Goal: Answer question/provide support: Share knowledge or assist other users

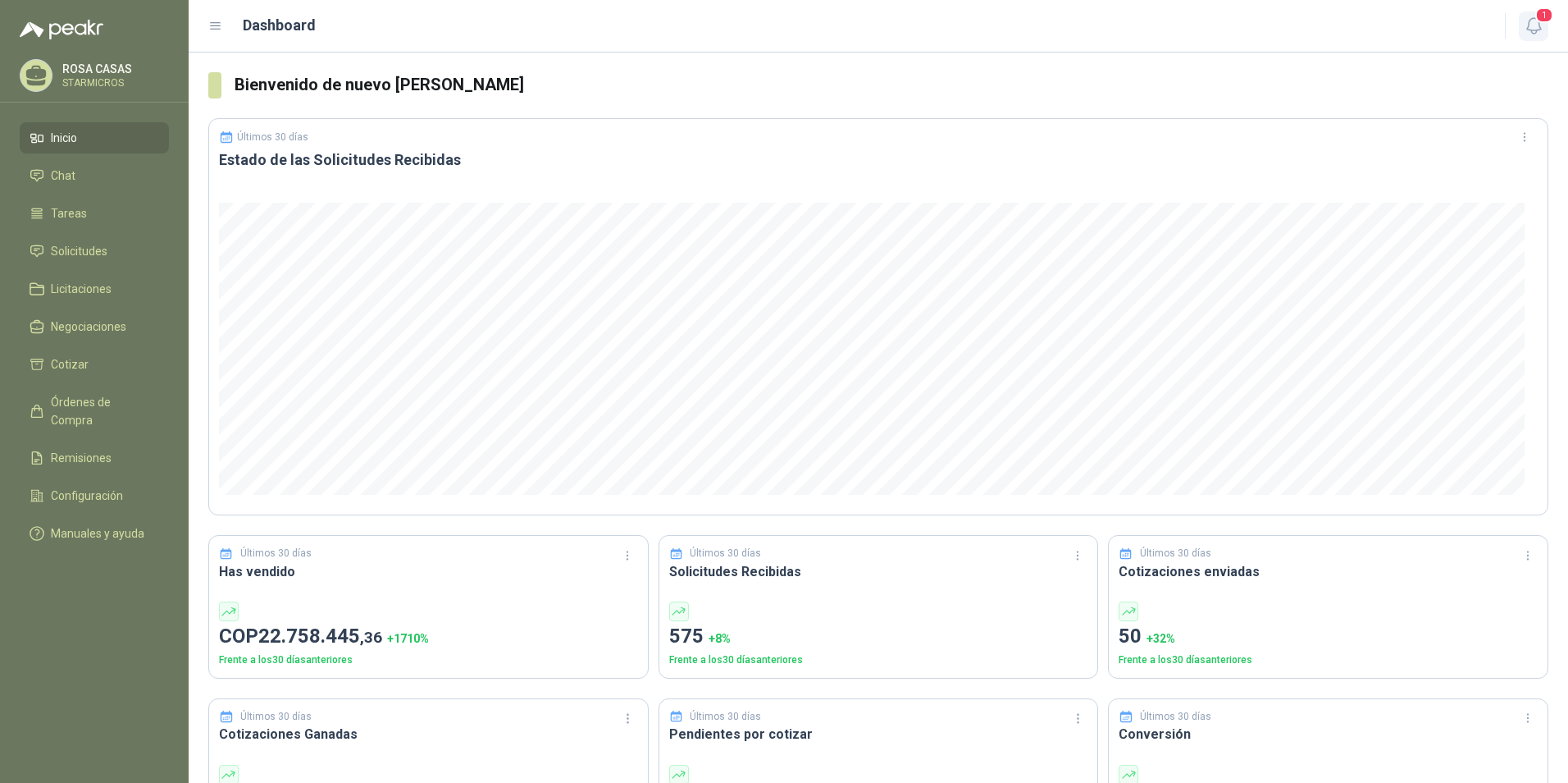
click at [1544, 29] on button "1" at bounding box center [1533, 25] width 29 height 29
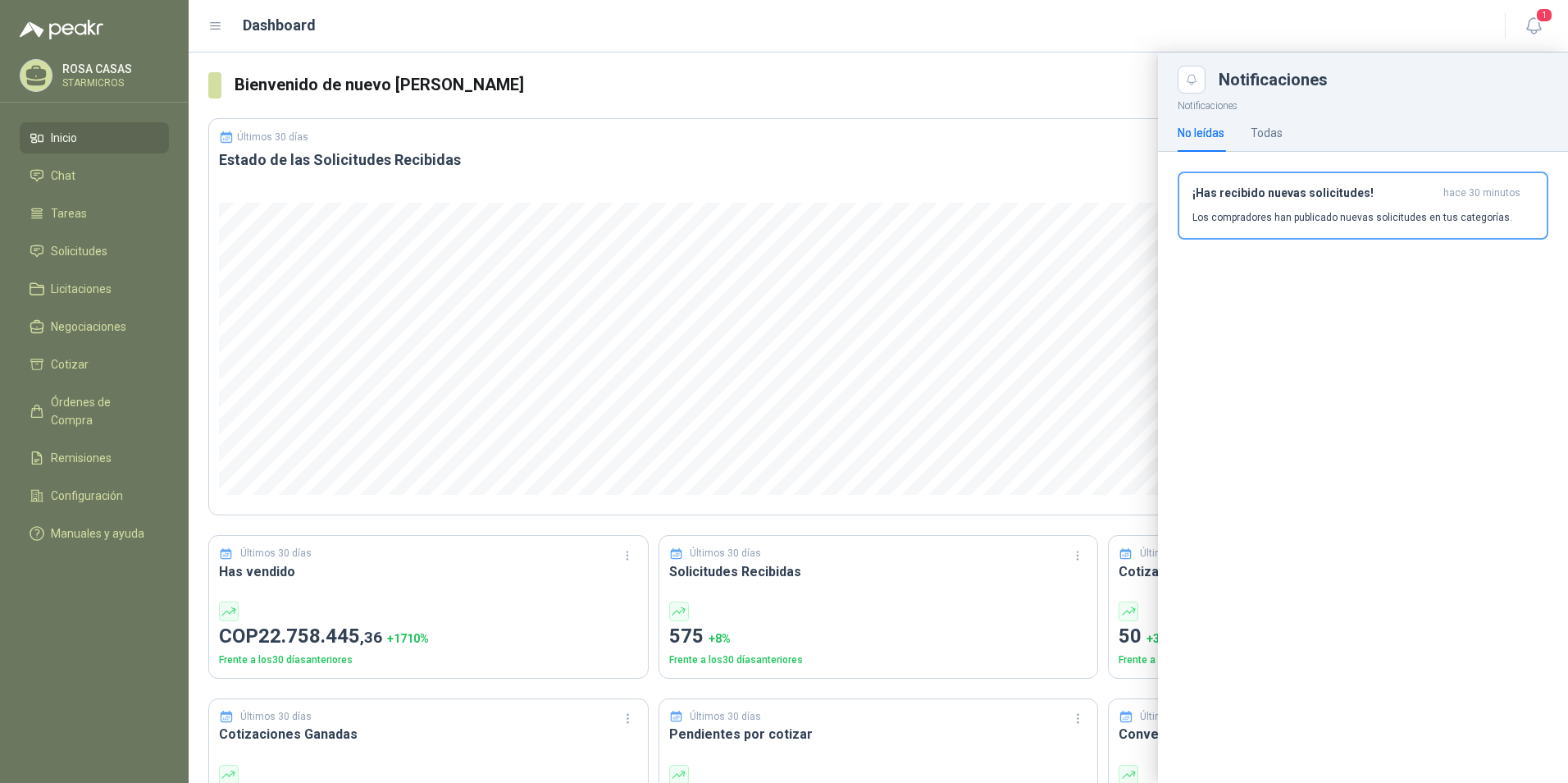
click at [1265, 160] on div "¡Has recibido nuevas solicitudes! hace 30 minutos Los compradores han publicado…" at bounding box center [1363, 212] width 410 height 120
click at [1265, 208] on div "¡Has recibido nuevas solicitudes! hace 30 minutos Los compradores han publicado…" at bounding box center [1363, 205] width 341 height 39
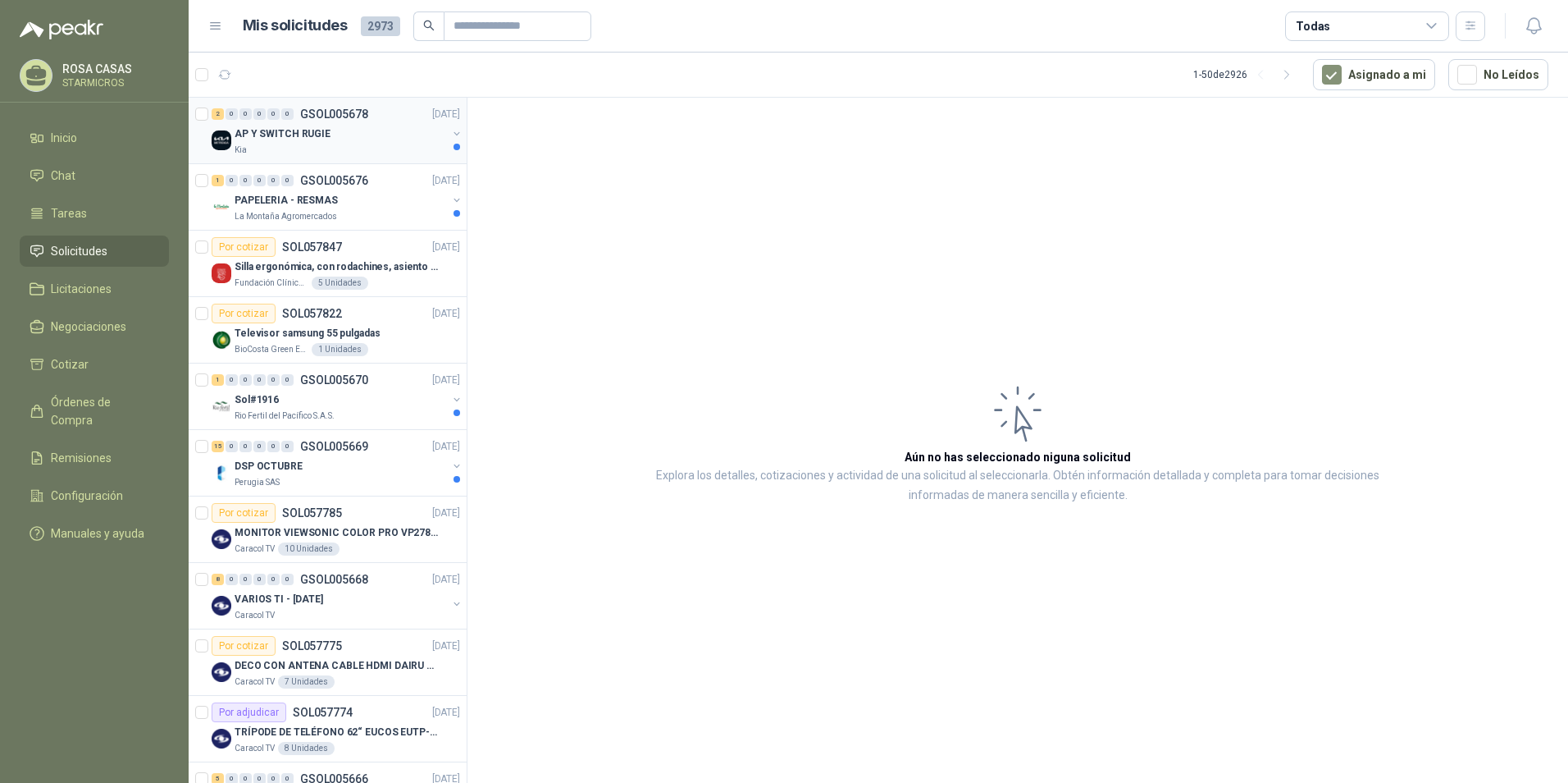
click at [277, 133] on p "AP Y SWITCH RUGIE" at bounding box center [282, 134] width 96 height 16
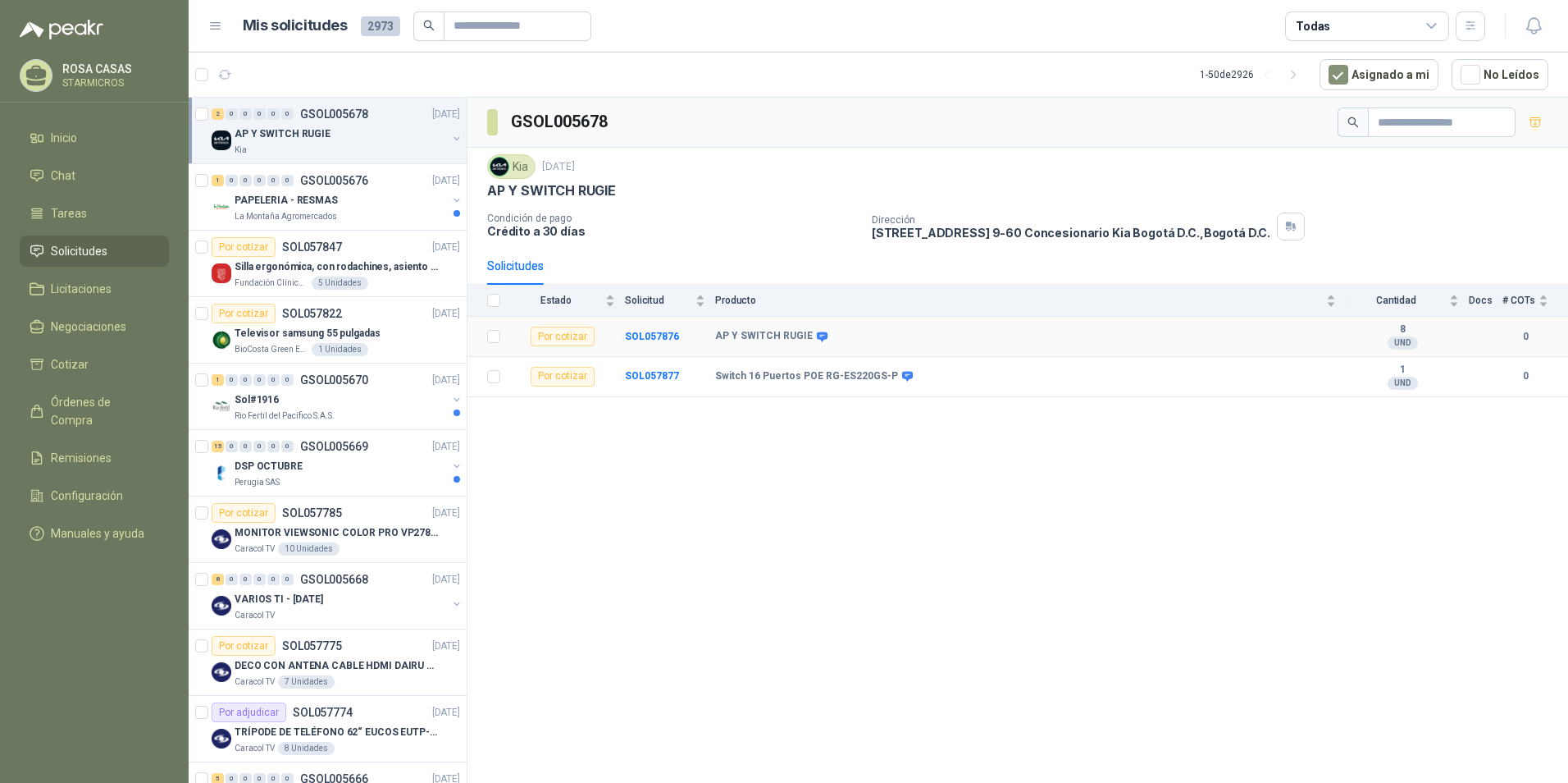
click at [816, 335] on icon at bounding box center [822, 336] width 12 height 12
click at [648, 333] on b "SOL057876" at bounding box center [652, 336] width 55 height 11
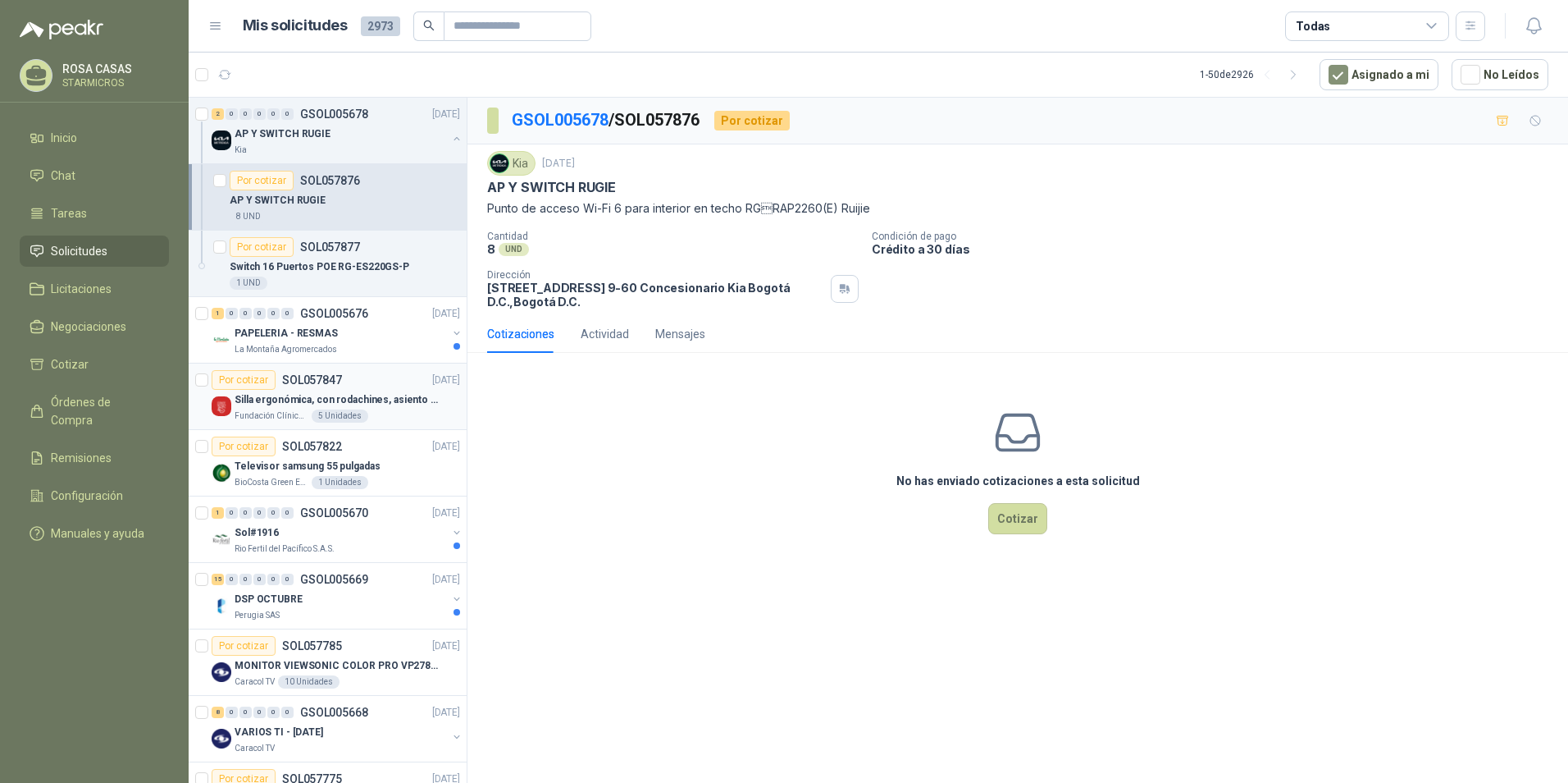
click at [331, 387] on div "Por cotizar SOL057847" at bounding box center [277, 379] width 131 height 20
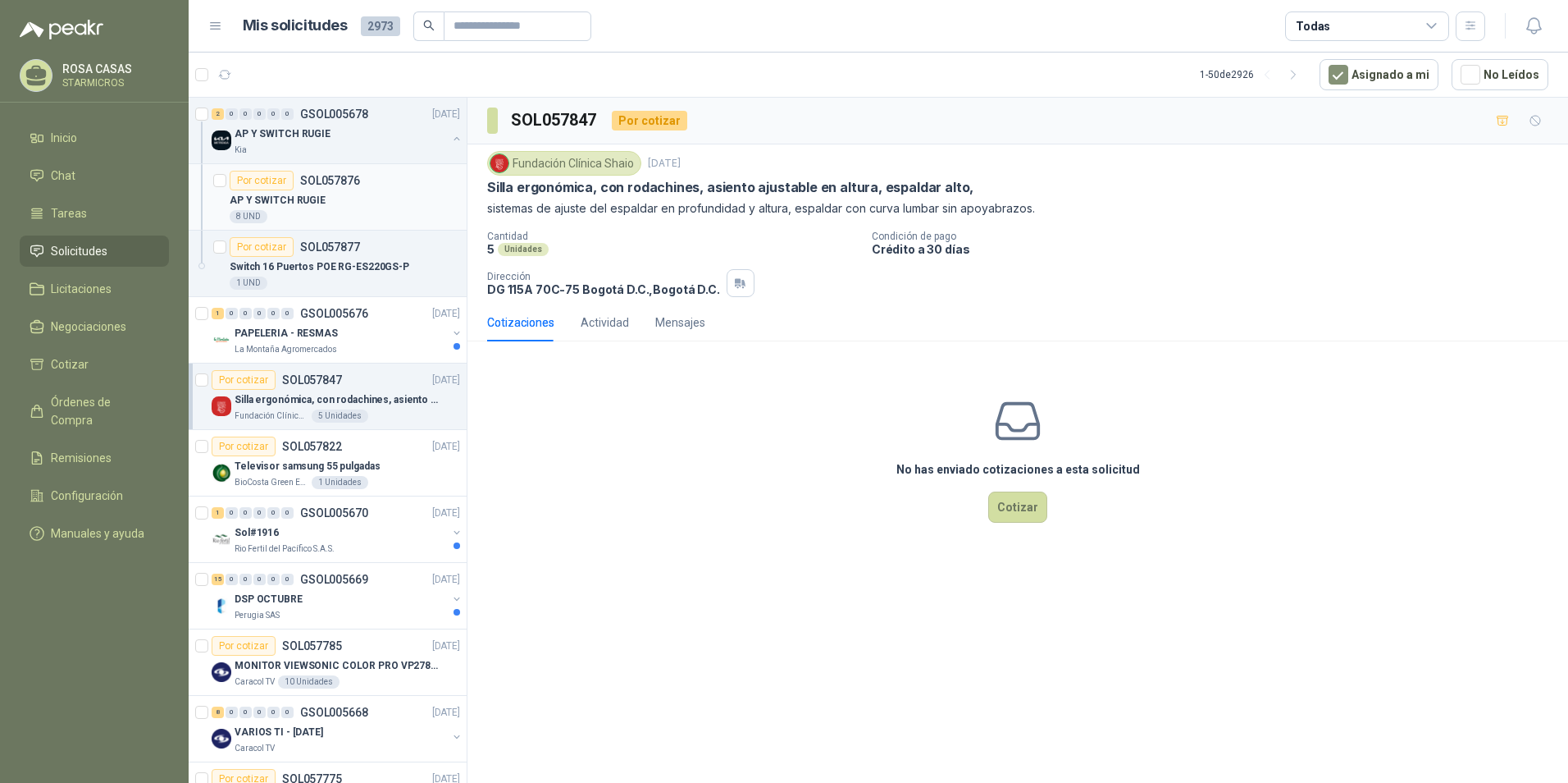
click at [358, 180] on div "Por cotizar SOL057876" at bounding box center [344, 180] width 230 height 20
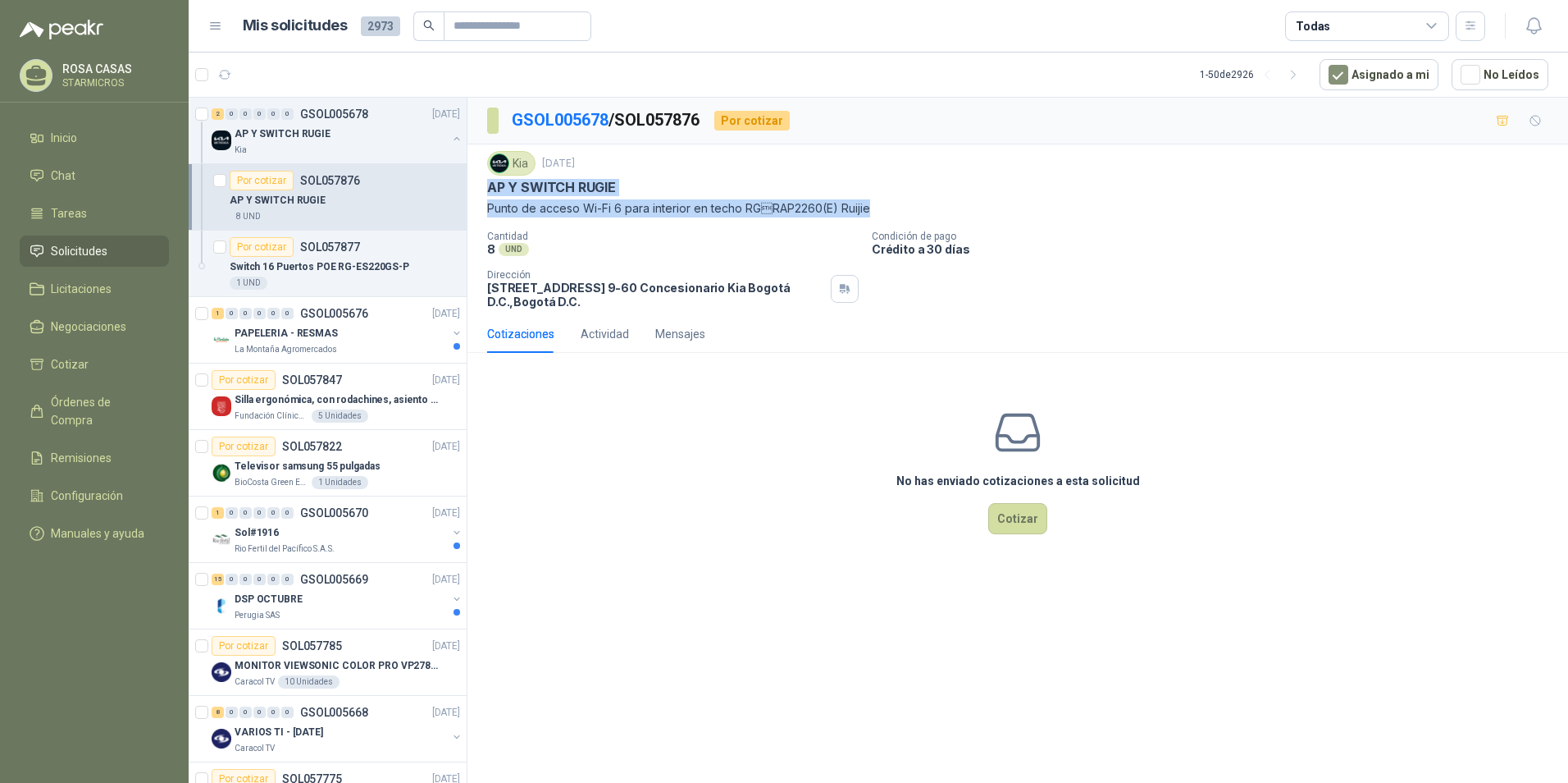
drag, startPoint x: 482, startPoint y: 190, endPoint x: 873, endPoint y: 204, distance: 391.3
click at [873, 204] on div "Kia 29 sept, 2025 AP Y SWITCH RUGIE Punto de acceso Wi-Fi 6 para interior en te…" at bounding box center [1018, 229] width 1101 height 170
copy div "AP Y SWITCH RUGIE Punto de acceso Wi-Fi 6 para interior en techo RGRAP2260(E) …"
click at [310, 265] on p "Switch 16 Puertos POE RG-ES220GS-P" at bounding box center [319, 267] width 180 height 16
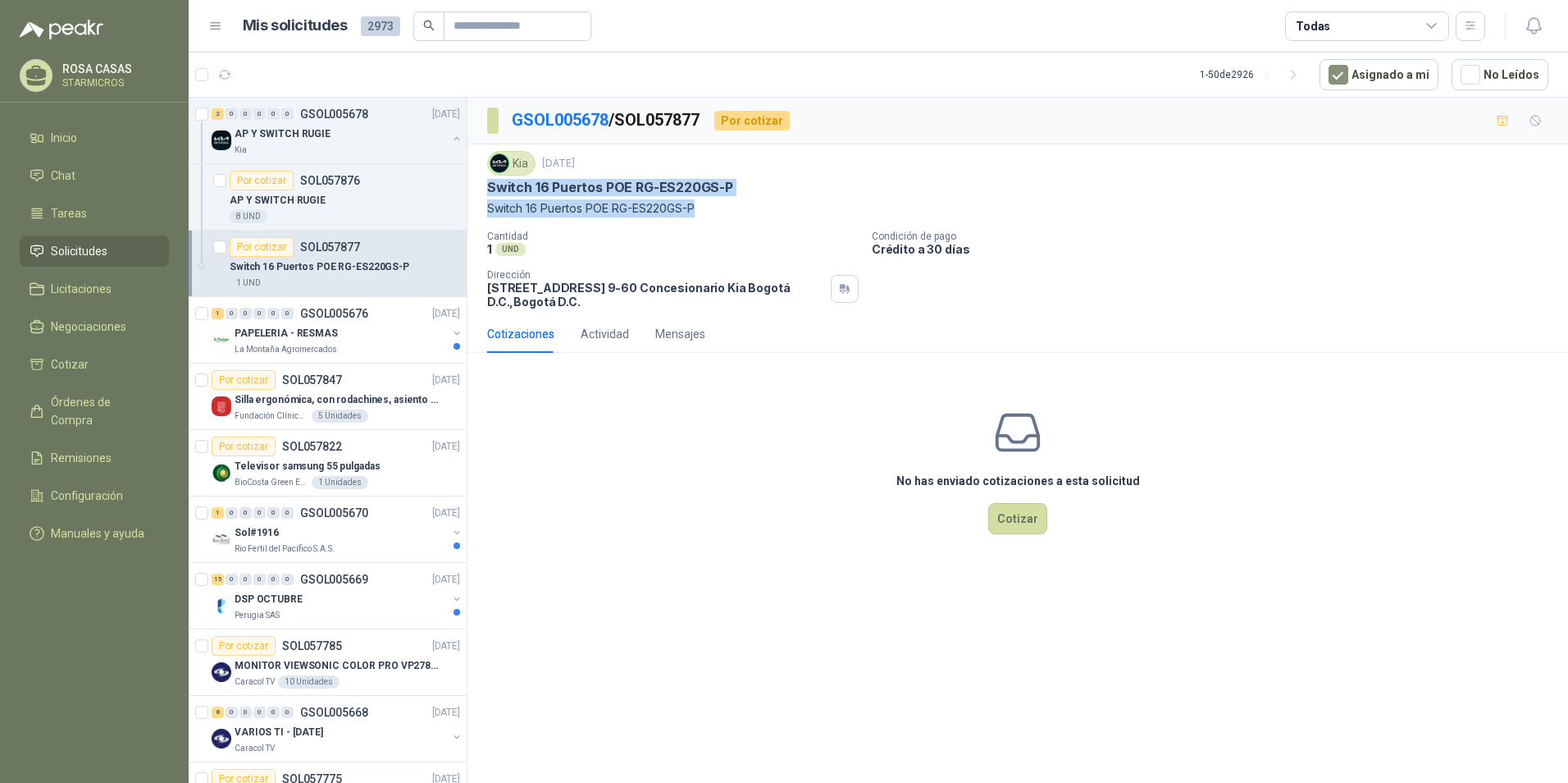
drag, startPoint x: 487, startPoint y: 184, endPoint x: 731, endPoint y: 206, distance: 245.0
click at [731, 206] on div "Kia 29 sept, 2025 Switch 16 Puertos POE RG-ES220GS-P Switch 16 Puertos POE RG-E…" at bounding box center [1018, 184] width 1061 height 67
copy div "Switch 16 Puertos POE RG-ES220GS-P Switch 16 Puertos POE RG-ES220GS-P"
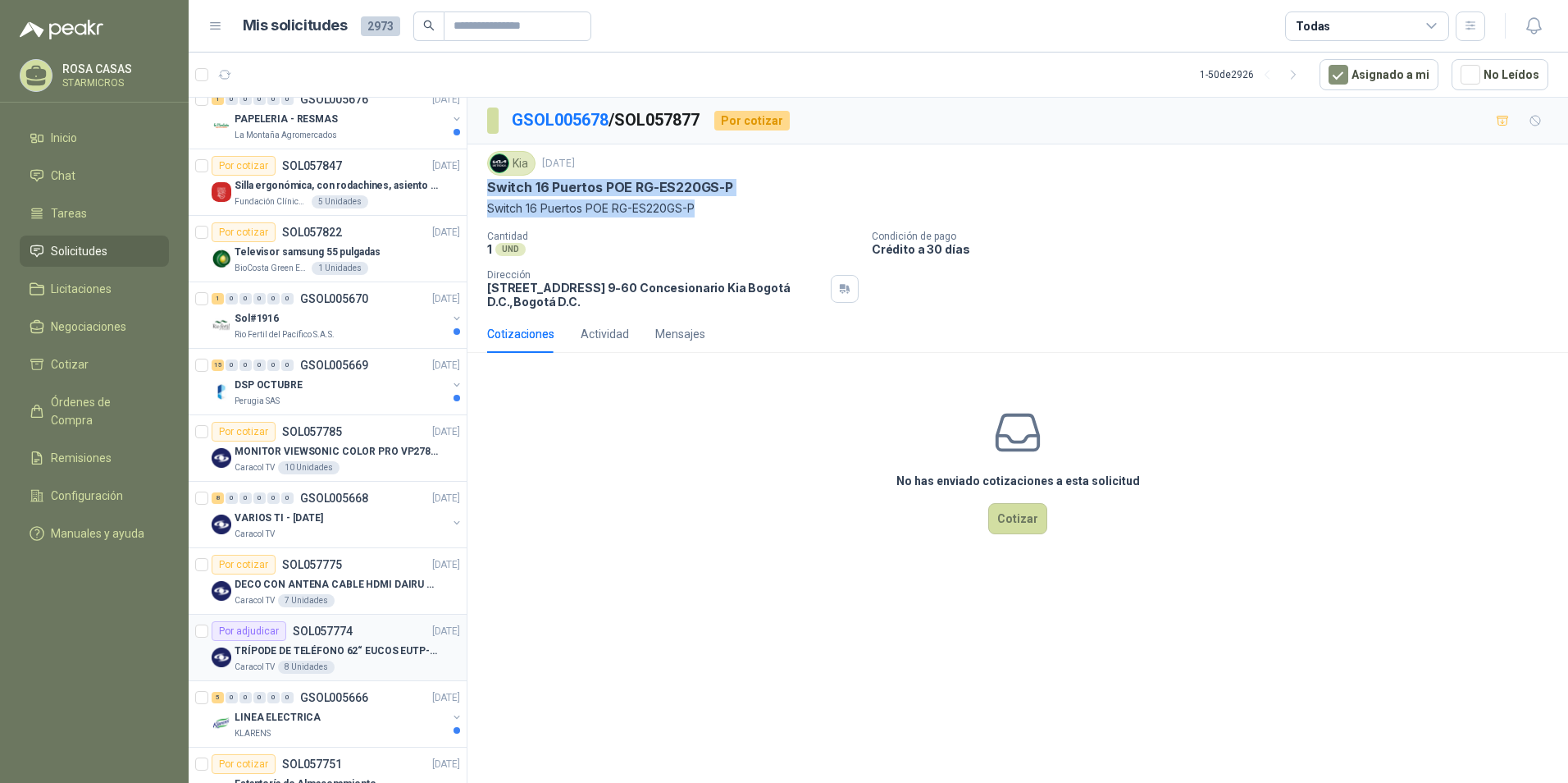
scroll to position [247, 0]
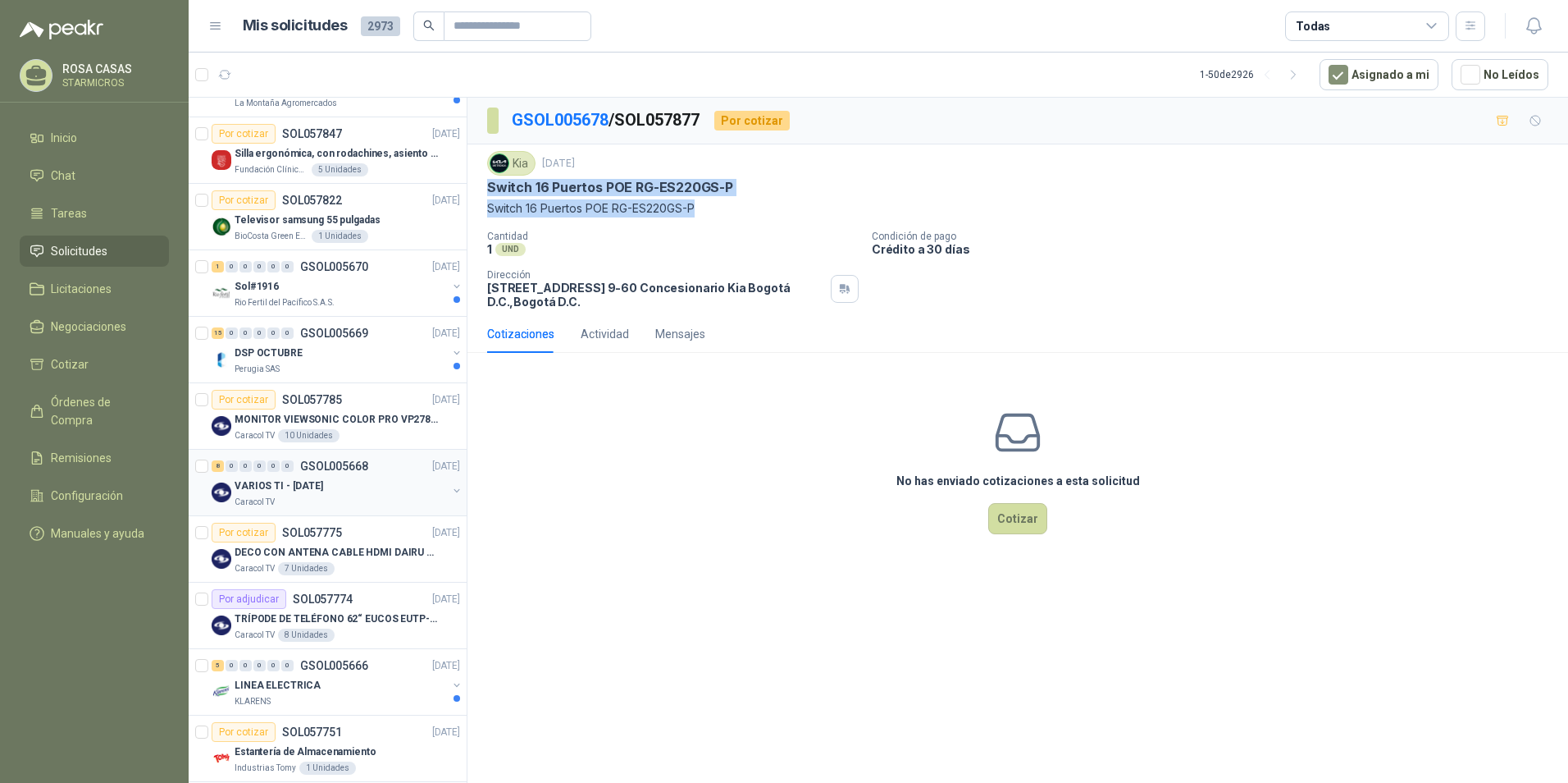
click at [317, 496] on div "Caracol TV" at bounding box center [341, 503] width 213 height 13
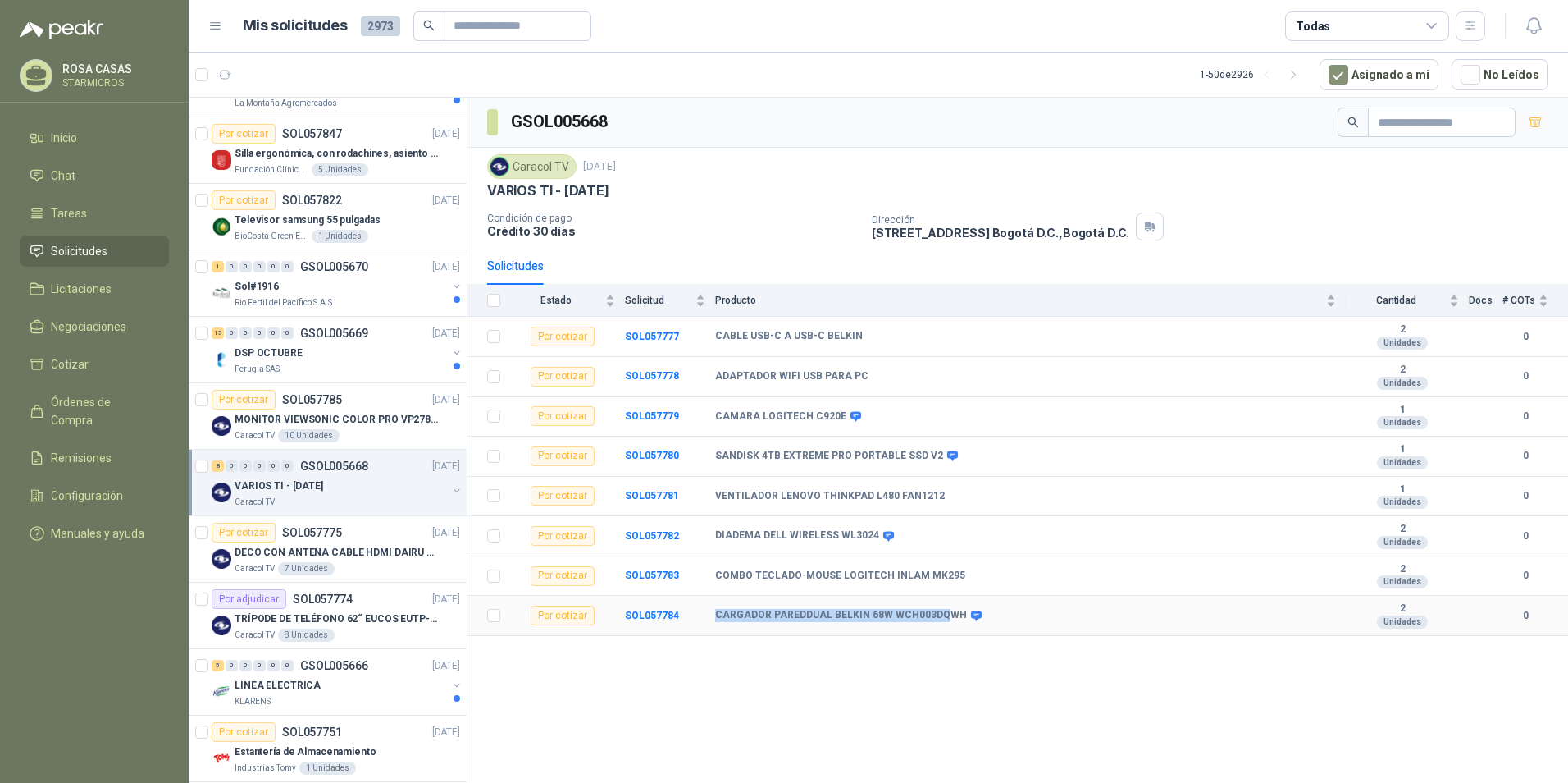
drag, startPoint x: 714, startPoint y: 618, endPoint x: 942, endPoint y: 627, distance: 228.2
click at [942, 627] on tr "Por cotizar SOL057784 CARGADOR PAREDDUAL BELKIN 68W WCH003DQWH 2 Unidades 0" at bounding box center [1018, 615] width 1101 height 40
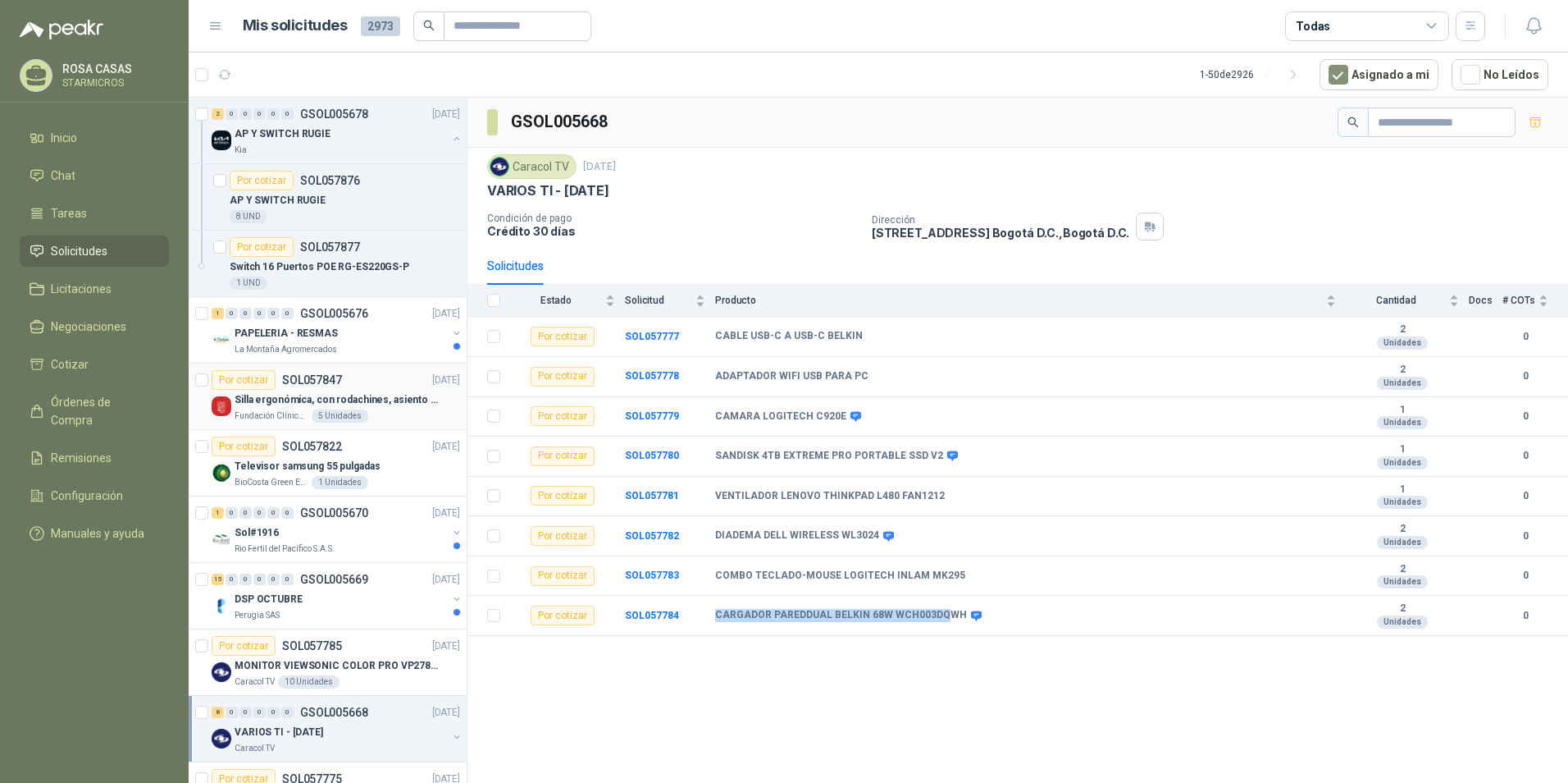
click at [314, 390] on div "Silla ergonómica, con rodachines, asiento ajustable en altura, espaldar alto," at bounding box center [347, 399] width 226 height 20
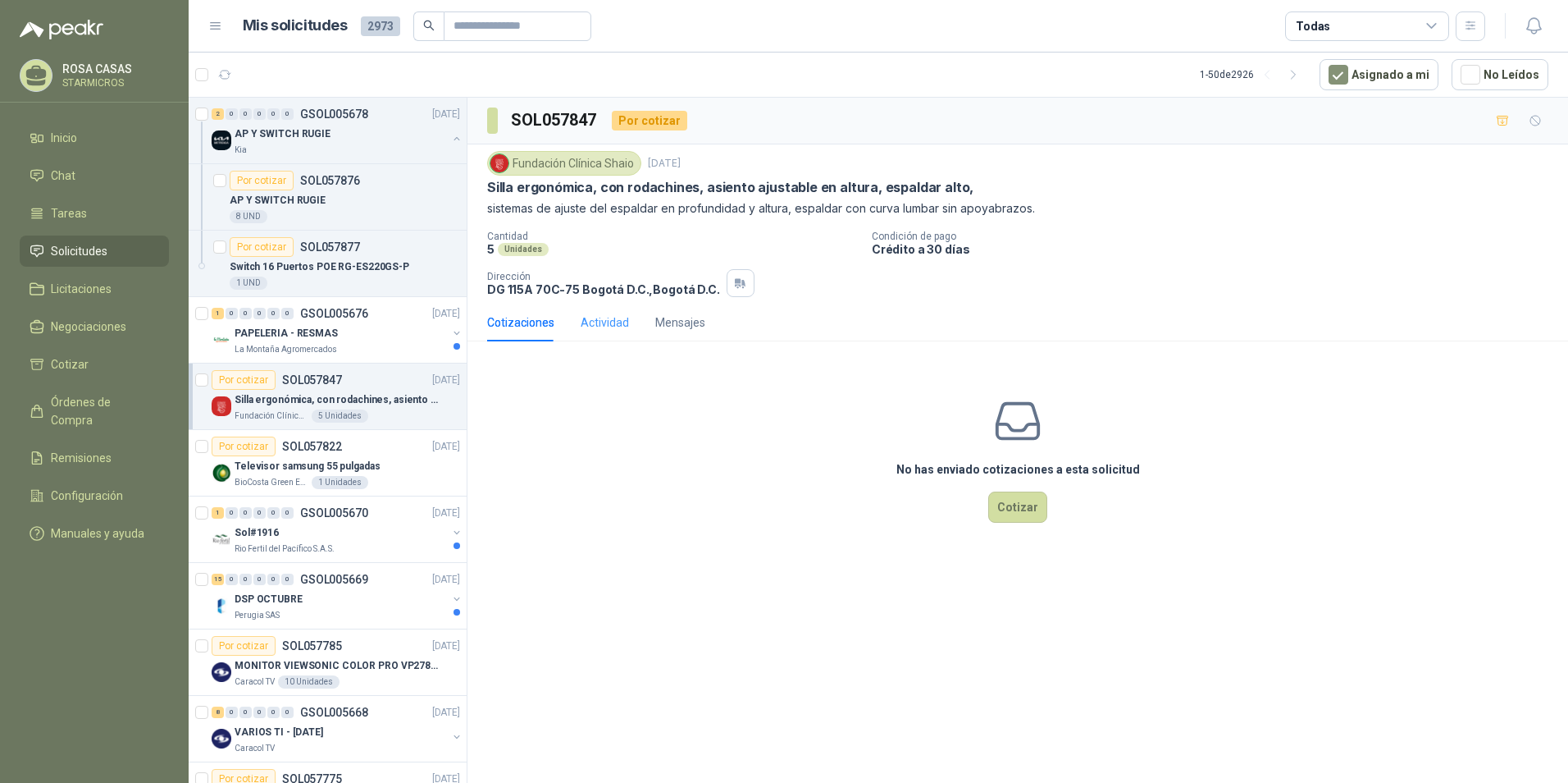
click at [594, 334] on div "Actividad" at bounding box center [604, 323] width 48 height 38
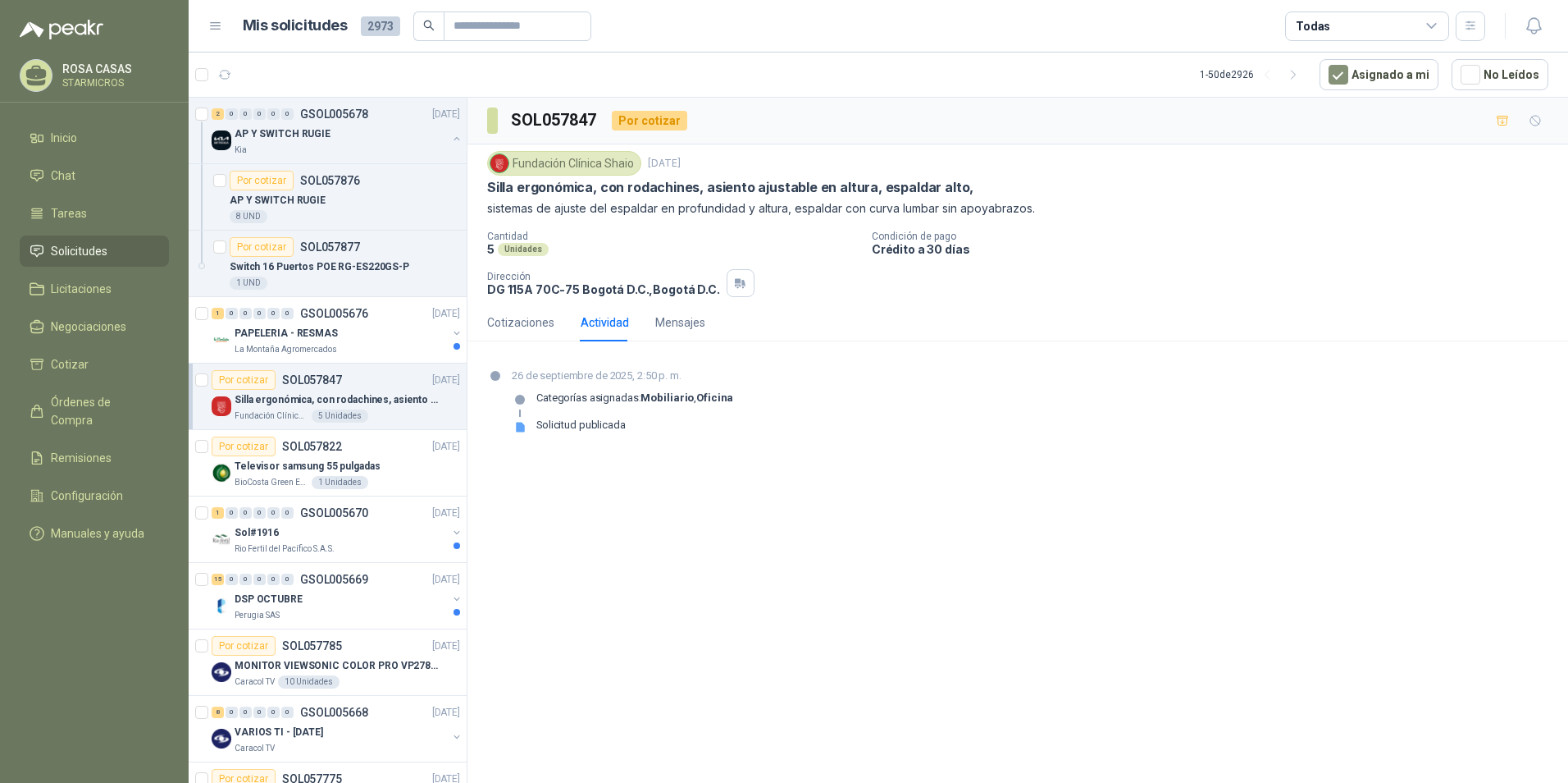
click at [667, 344] on div "Cotizaciones Actividad Mensajes No has enviado cotizaciones a esta solicitud Co…" at bounding box center [1018, 382] width 1101 height 157
click at [673, 336] on div "Mensajes" at bounding box center [680, 323] width 50 height 38
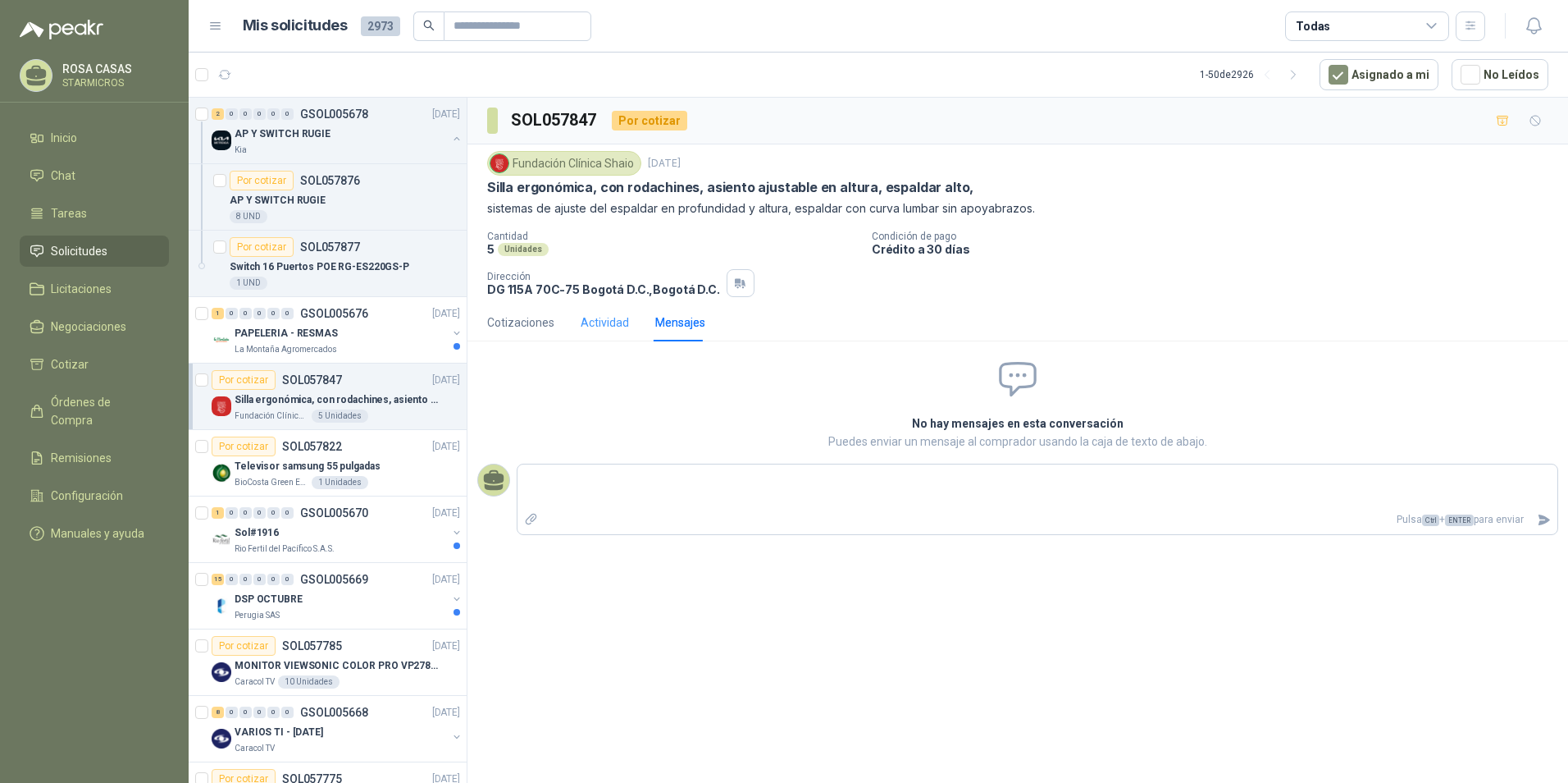
click at [598, 339] on div "Actividad" at bounding box center [604, 323] width 48 height 38
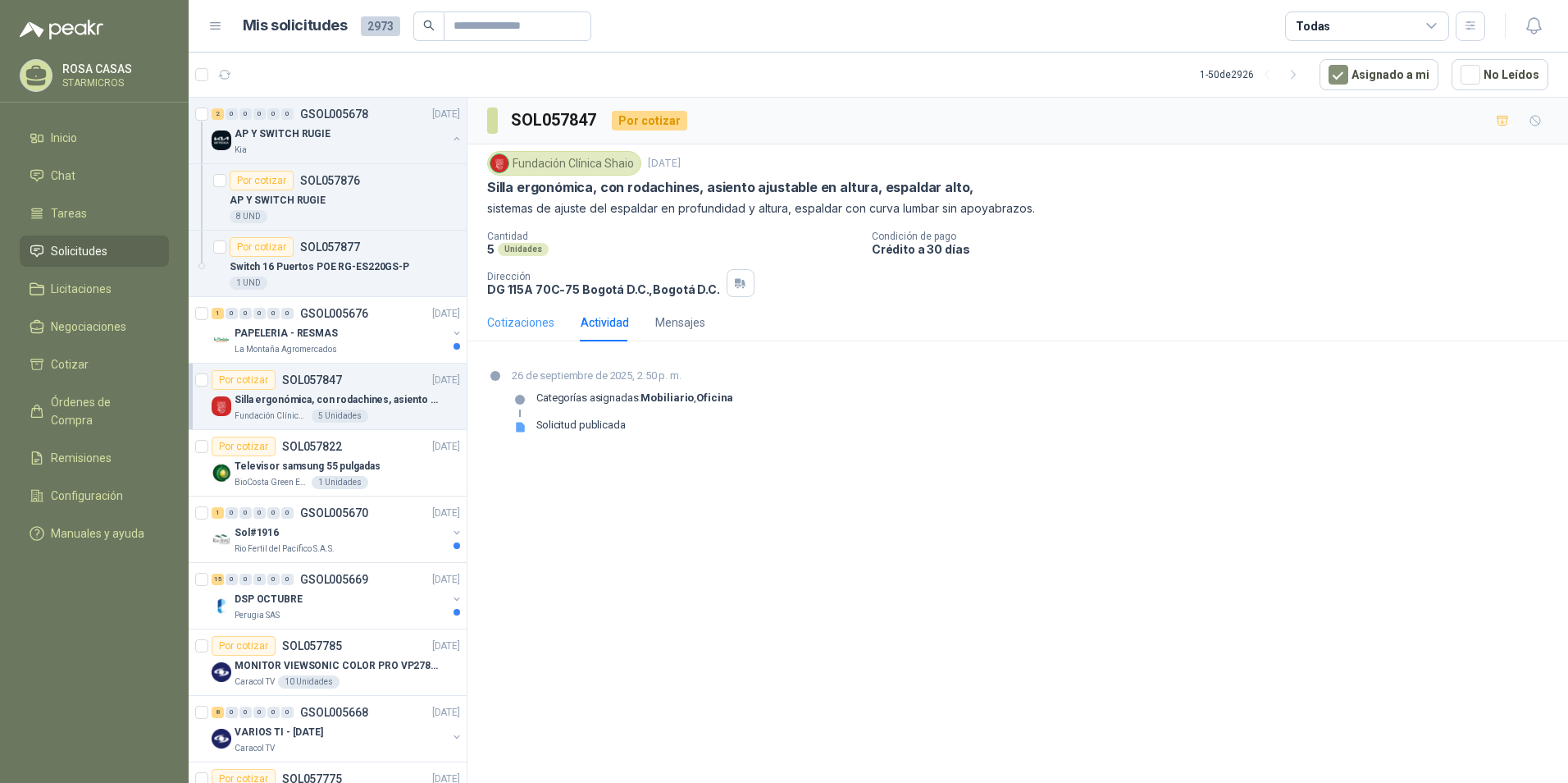
click at [507, 337] on div "Cotizaciones" at bounding box center [520, 323] width 67 height 38
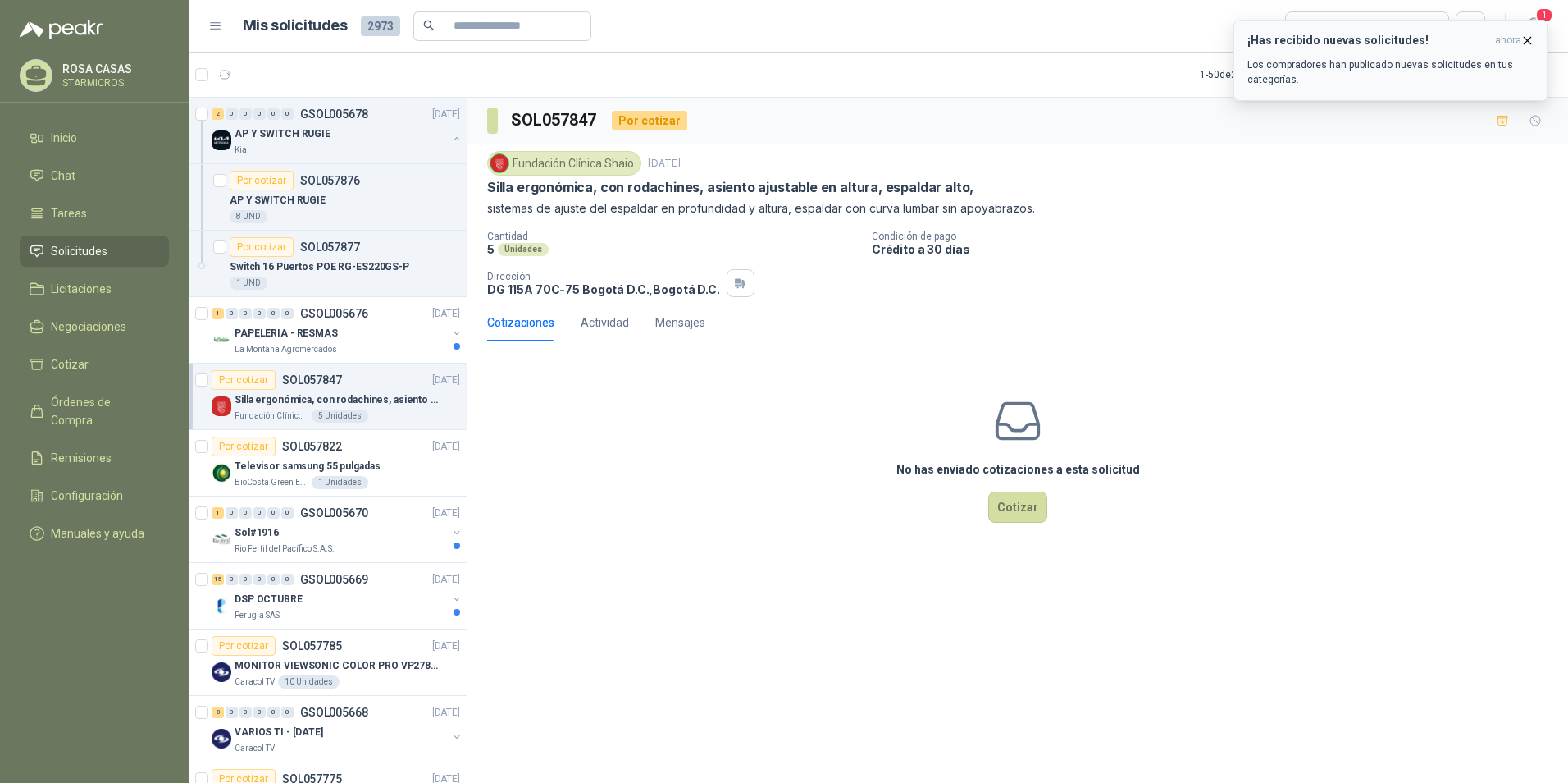
click at [1344, 80] on p "Los compradores han publicado nuevas solicitudes en tus categorías." at bounding box center [1390, 72] width 287 height 29
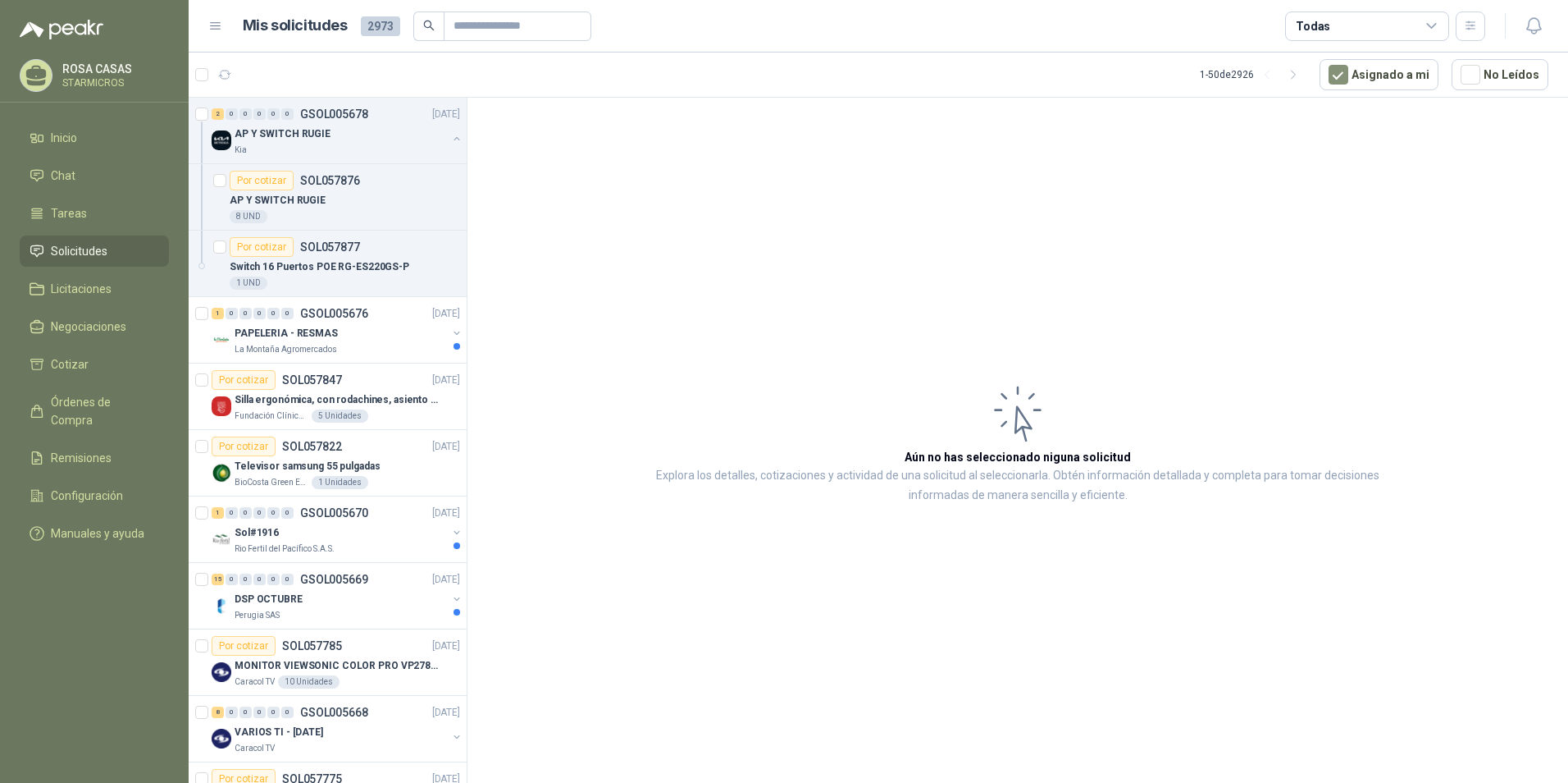
click at [1037, 376] on article "Aún no has seleccionado niguna solicitud Explora los detalles, cotizaciones y a…" at bounding box center [1018, 443] width 1101 height 691
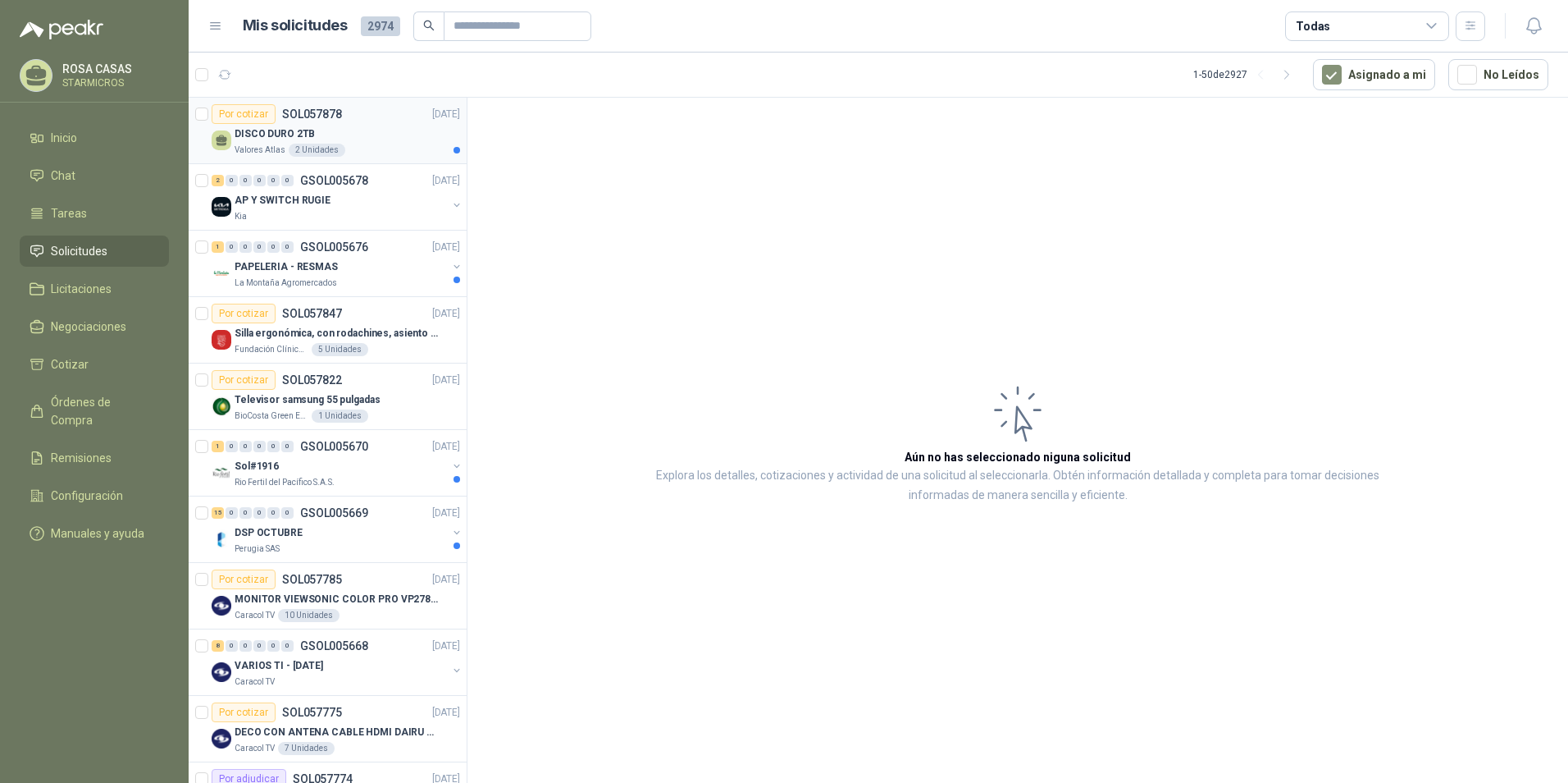
click at [364, 148] on div "Valores Atlas 2 Unidades" at bounding box center [347, 151] width 226 height 13
